Goal: Task Accomplishment & Management: Use online tool/utility

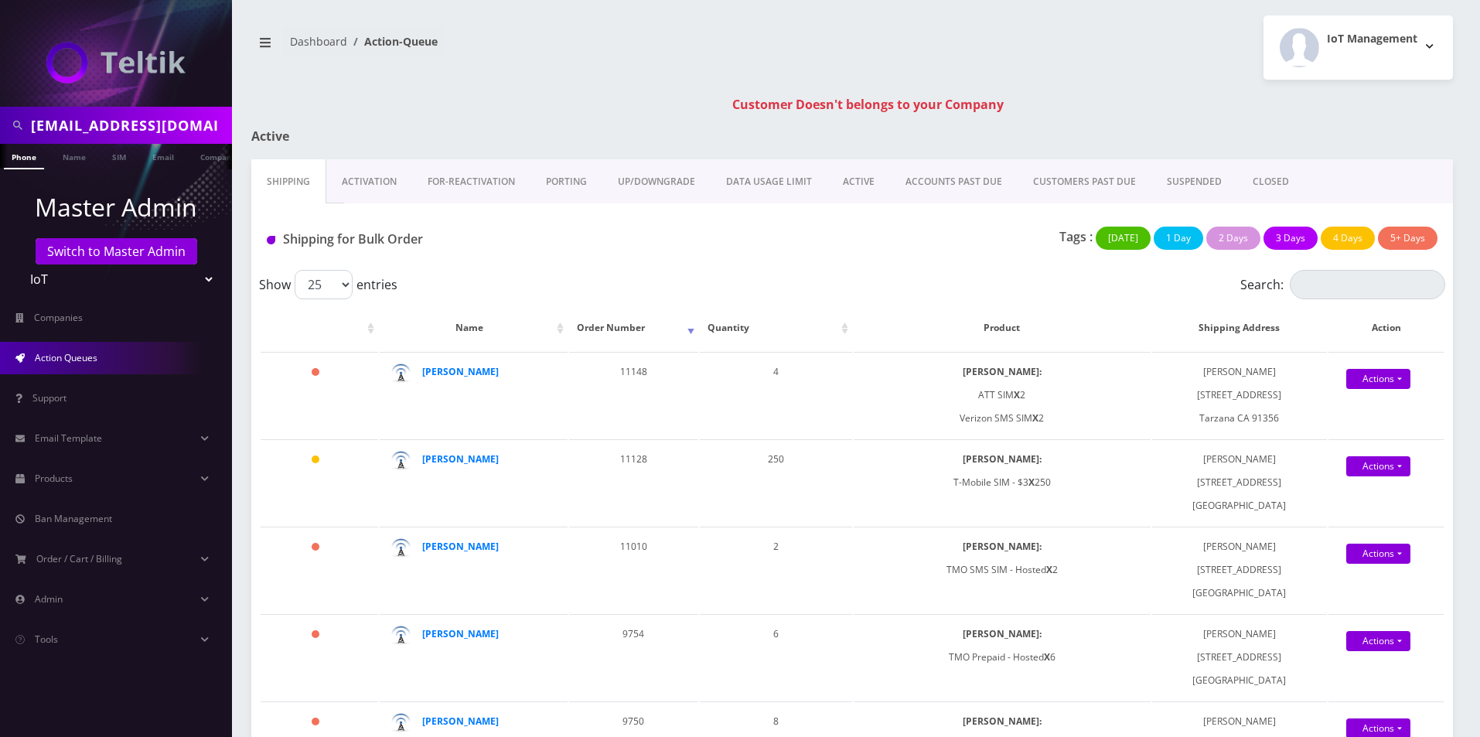
click at [131, 124] on input "tquittmeyer@gmail.com" at bounding box center [129, 125] width 197 height 29
type input "seq"
click at [216, 158] on ul at bounding box center [223, 157] width 15 height 27
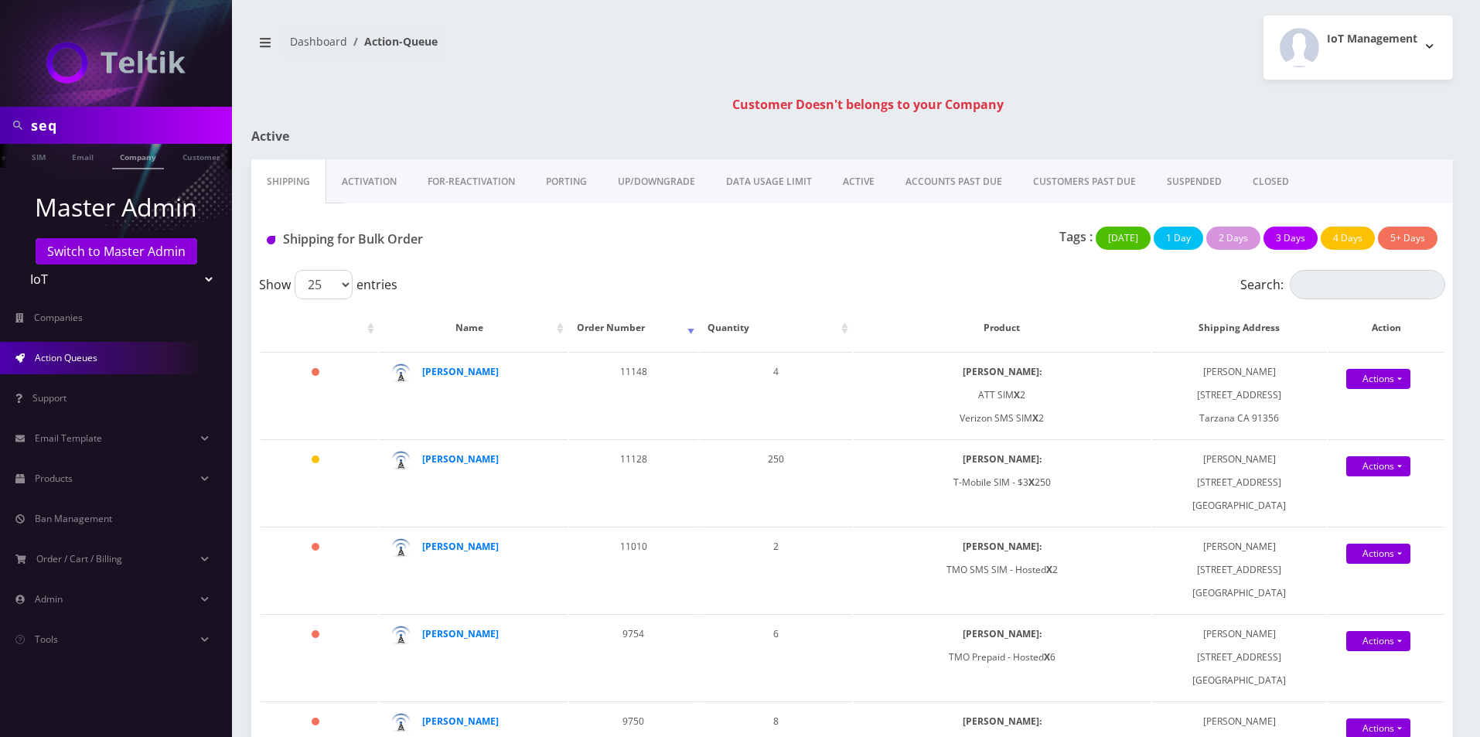
scroll to position [0, 85]
click at [161, 158] on li "Company" at bounding box center [138, 157] width 60 height 26
click at [133, 160] on link "Company" at bounding box center [138, 157] width 52 height 26
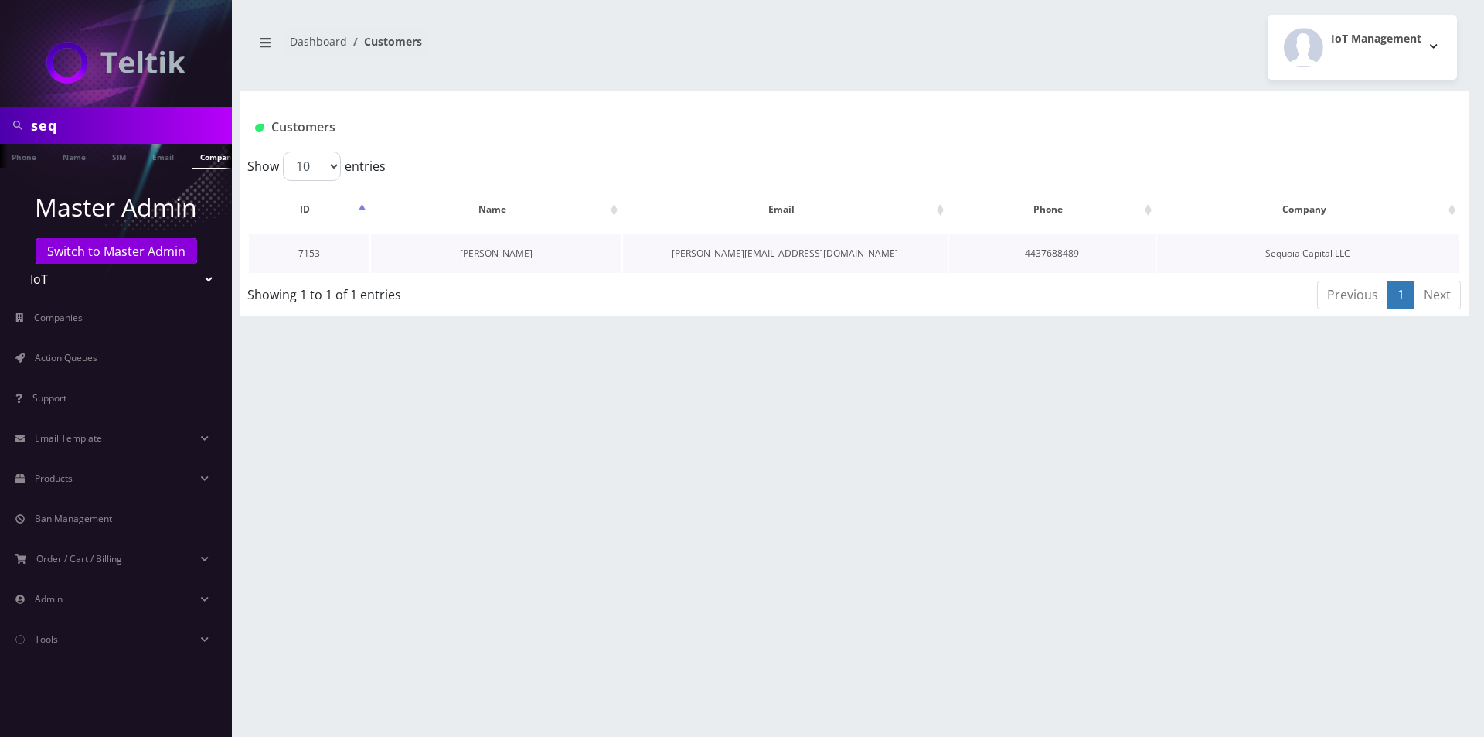
click at [507, 247] on link "[PERSON_NAME]" at bounding box center [496, 253] width 73 height 13
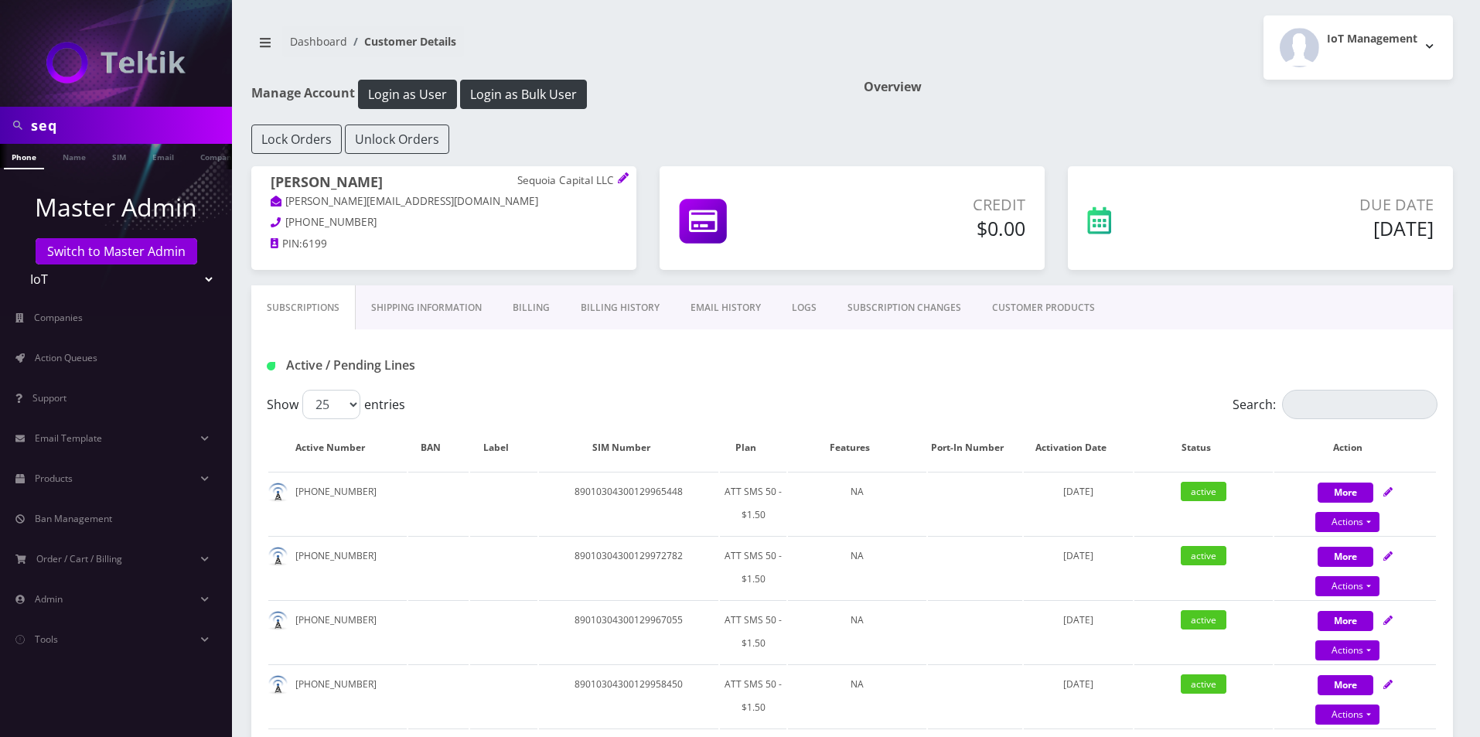
click at [1065, 302] on link "CUSTOMER PRODUCTS" at bounding box center [1043, 307] width 134 height 45
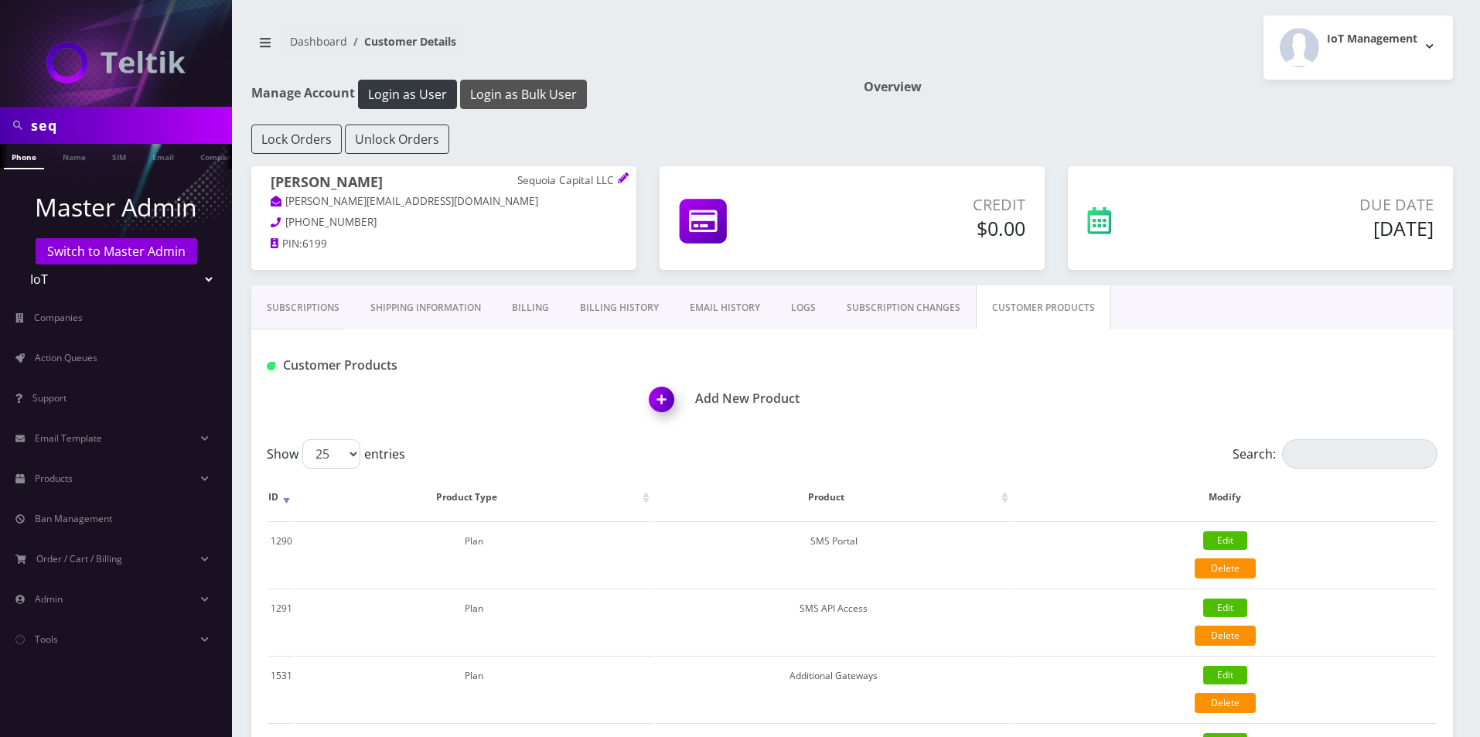
click at [551, 93] on button "Login as Bulk User" at bounding box center [523, 94] width 127 height 29
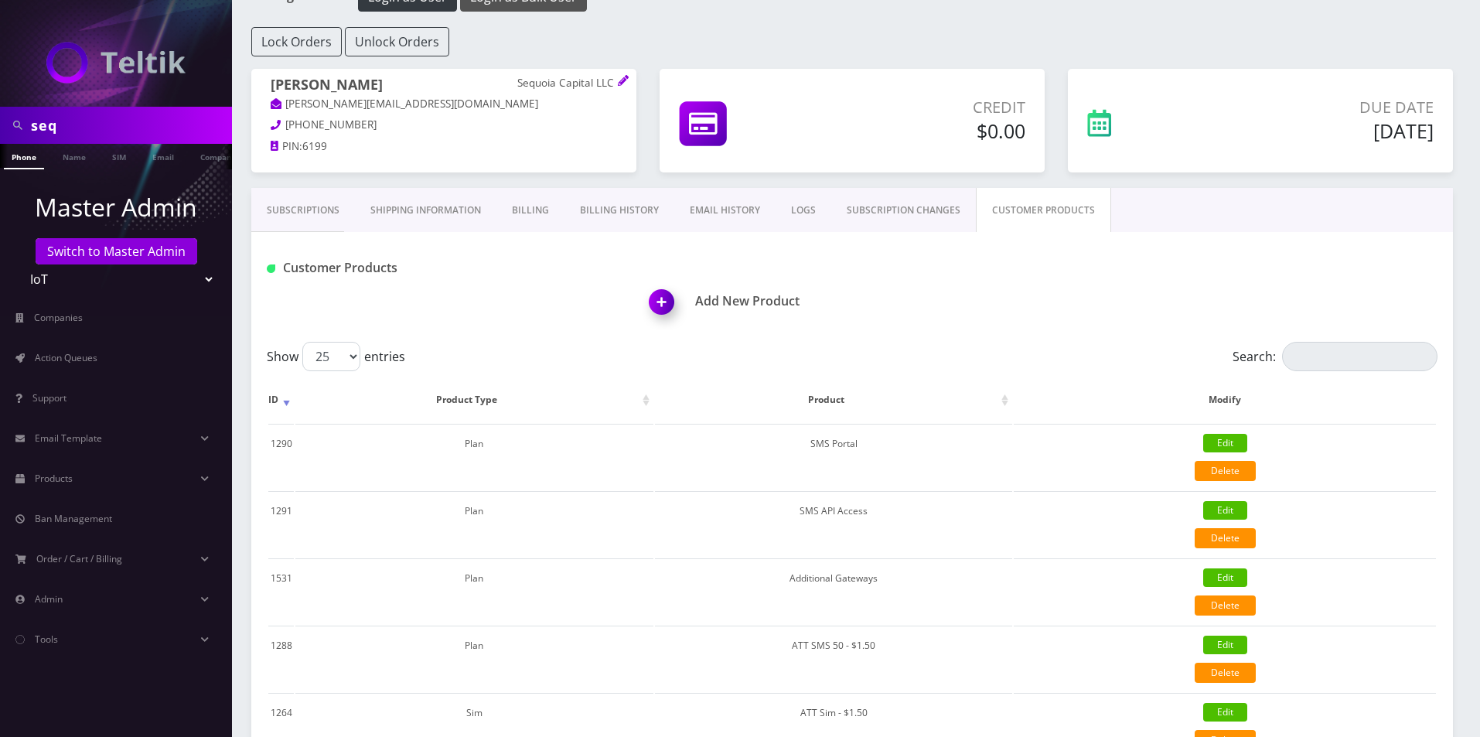
scroll to position [319, 0]
